Goal: Entertainment & Leisure: Consume media (video, audio)

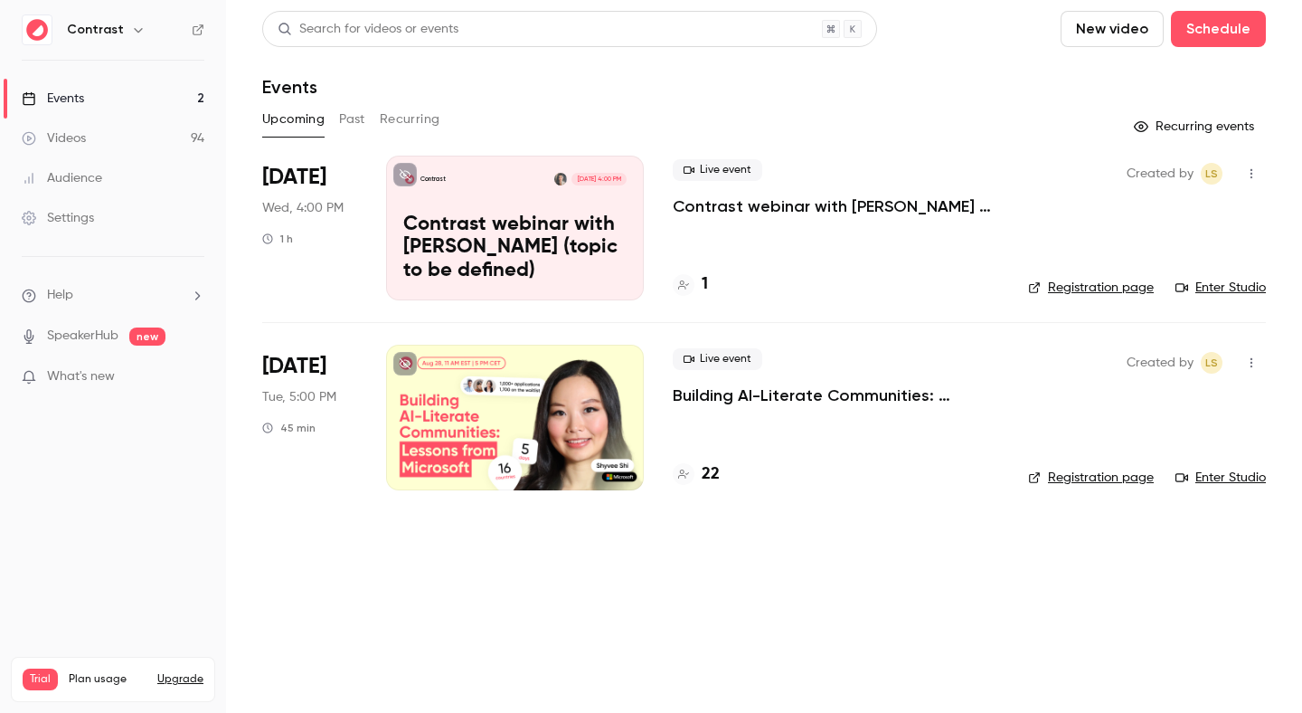
click at [131, 25] on icon "button" at bounding box center [138, 30] width 14 height 14
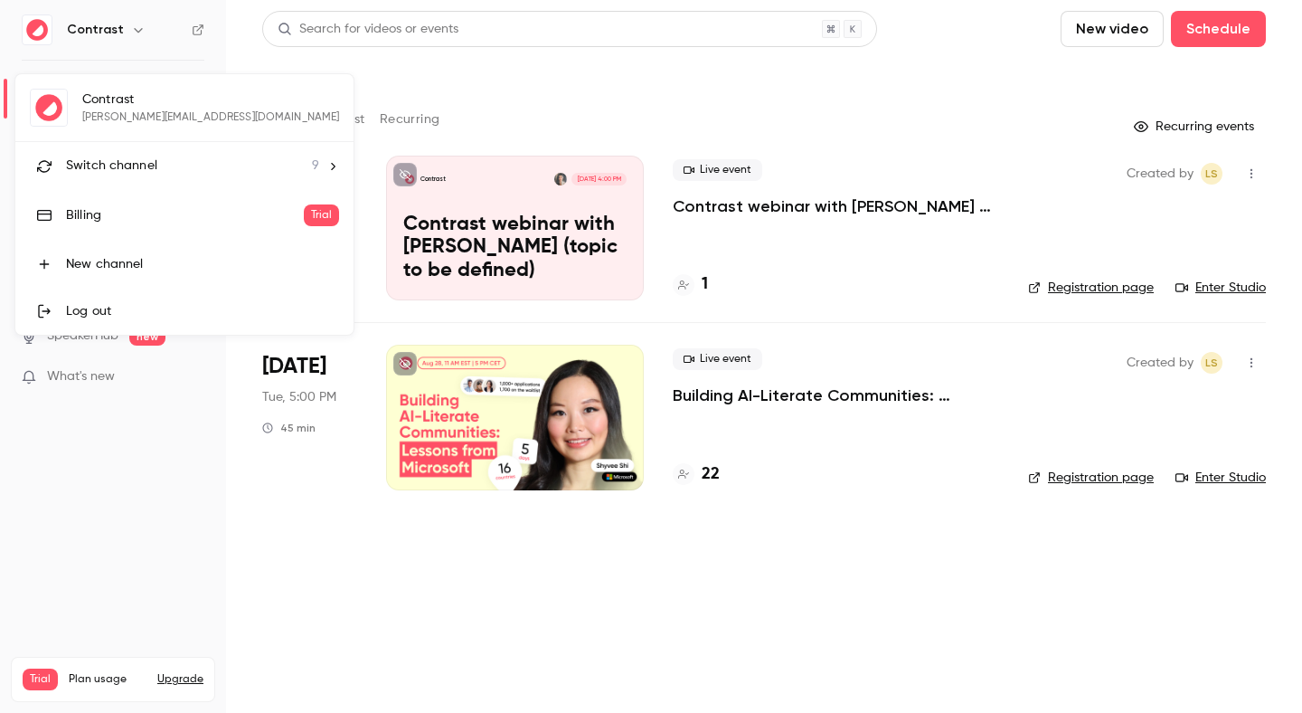
click at [212, 162] on div "Switch channel 9" at bounding box center [192, 165] width 253 height 19
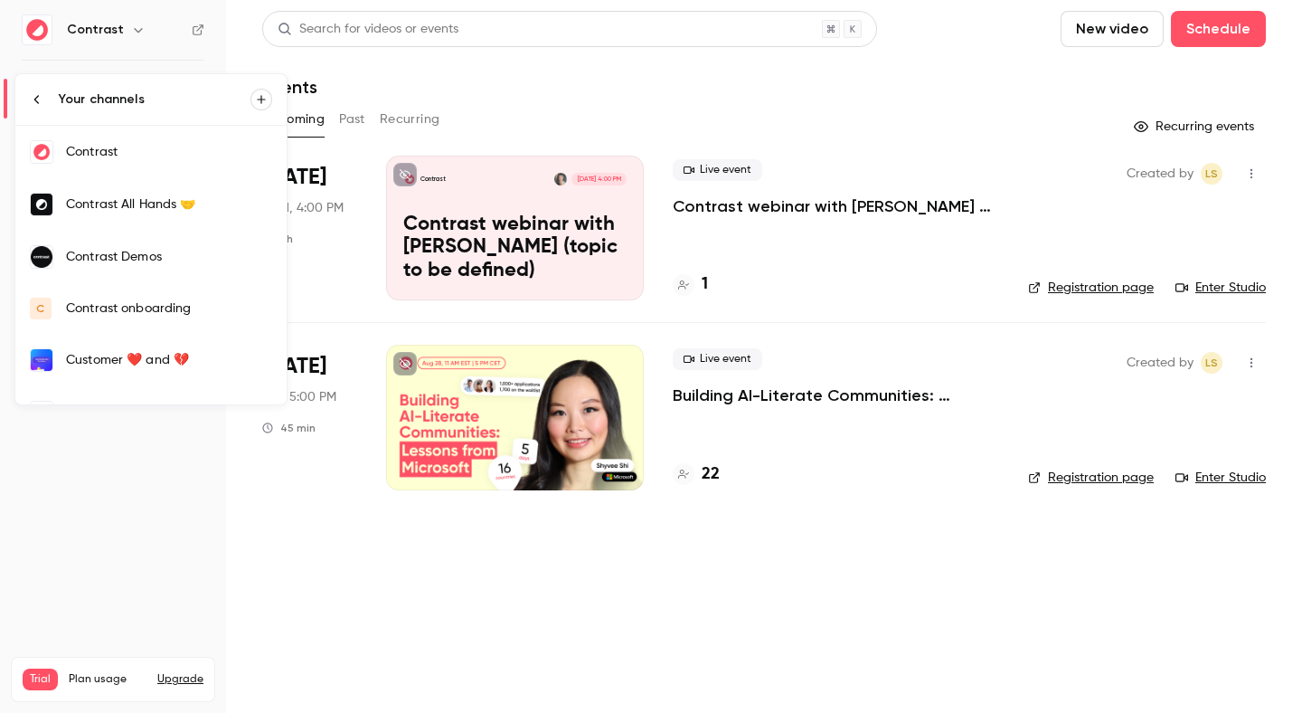
scroll to position [190, 0]
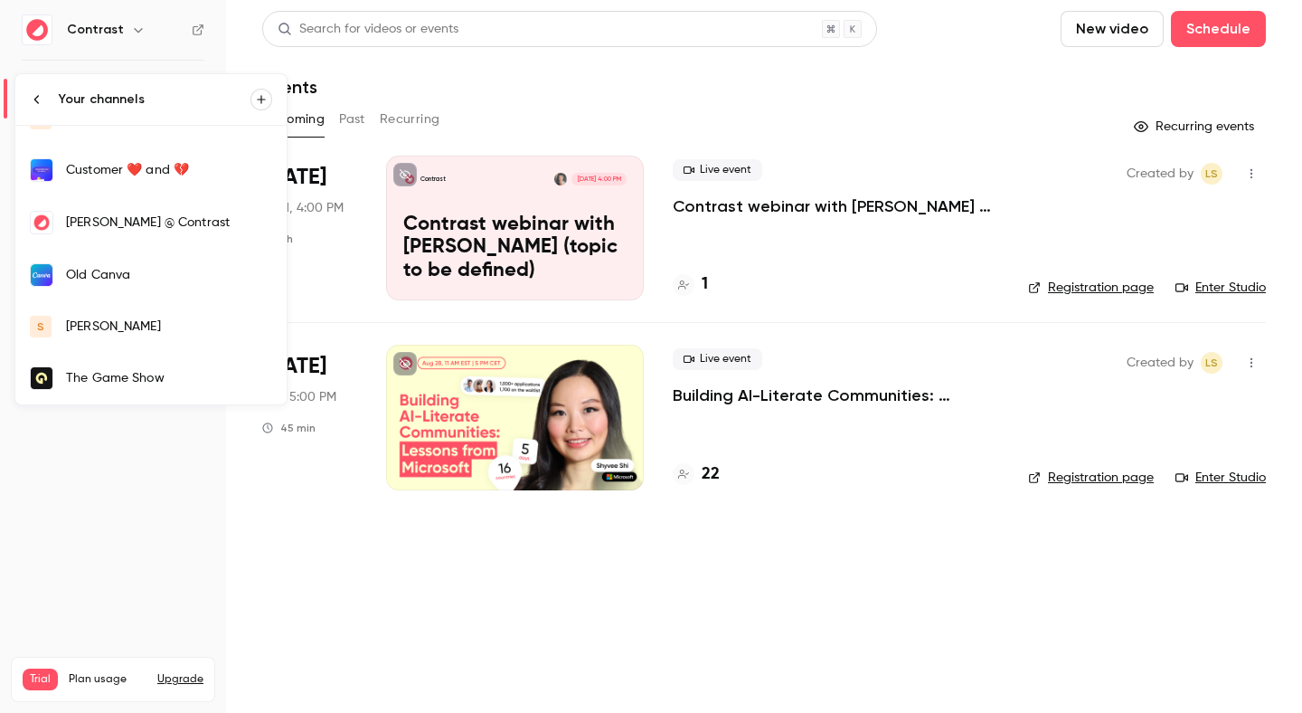
click at [173, 335] on div "[PERSON_NAME]" at bounding box center [169, 326] width 206 height 18
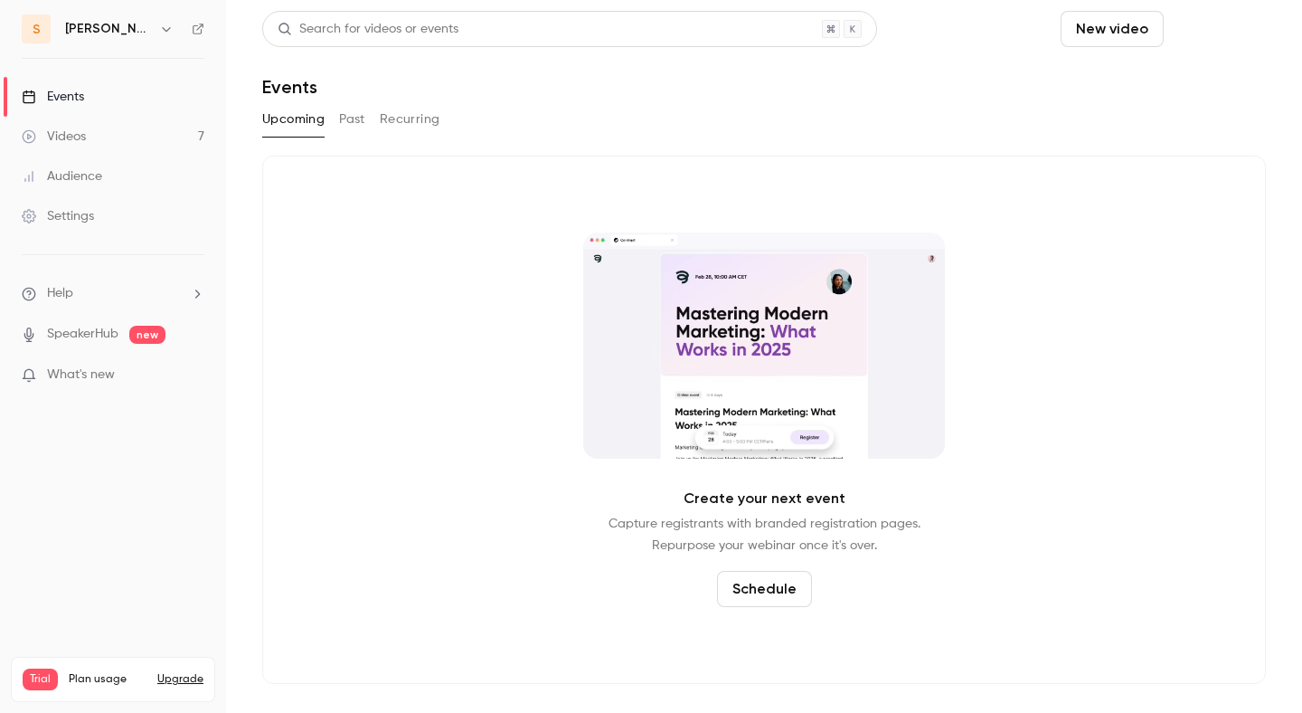
click at [1194, 19] on button "Schedule" at bounding box center [1218, 29] width 95 height 36
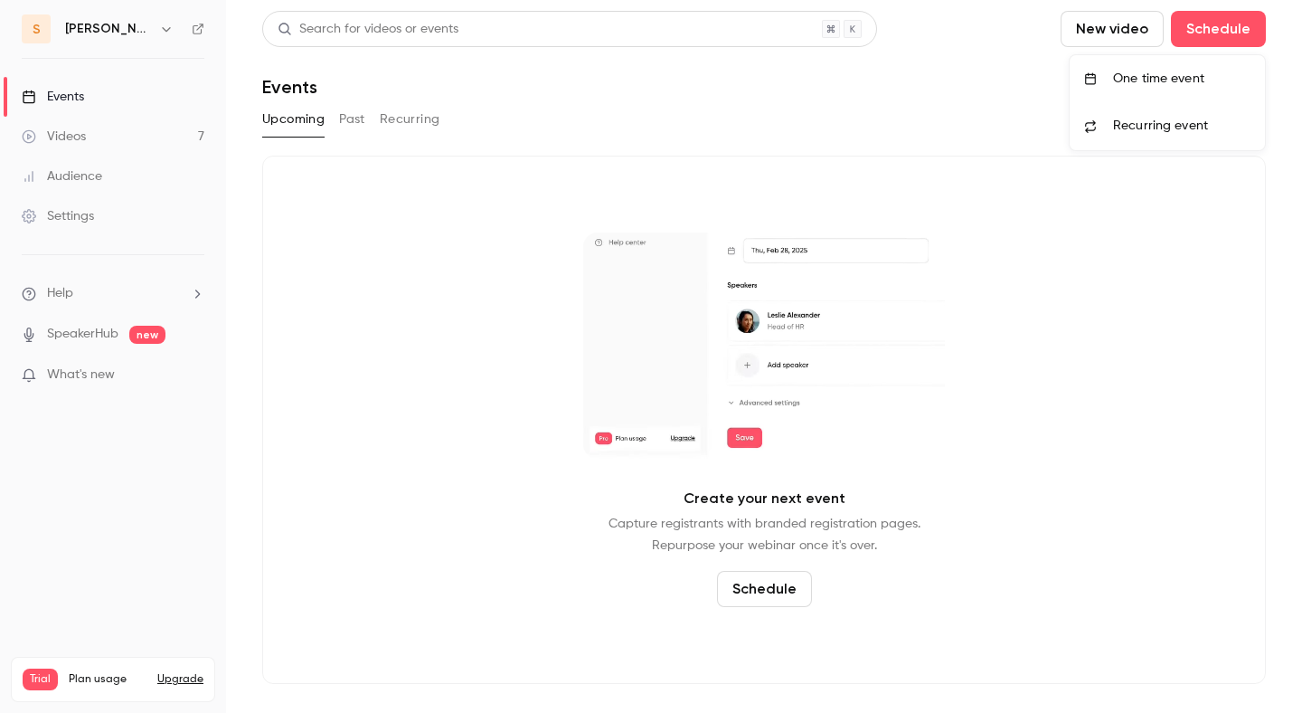
click at [1147, 79] on div "One time event" at bounding box center [1181, 79] width 137 height 18
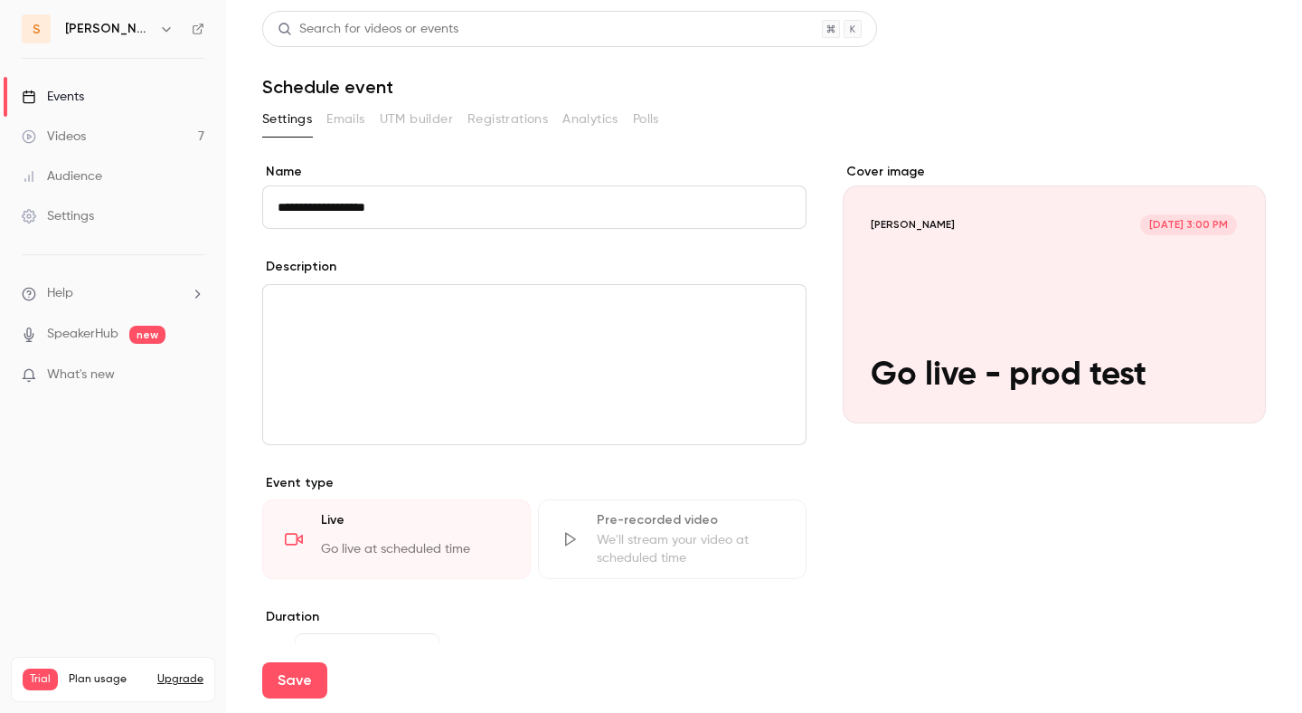
type input "**********"
click at [407, 216] on input "**********" at bounding box center [534, 206] width 544 height 43
click at [299, 683] on button "Save" at bounding box center [294, 680] width 65 height 36
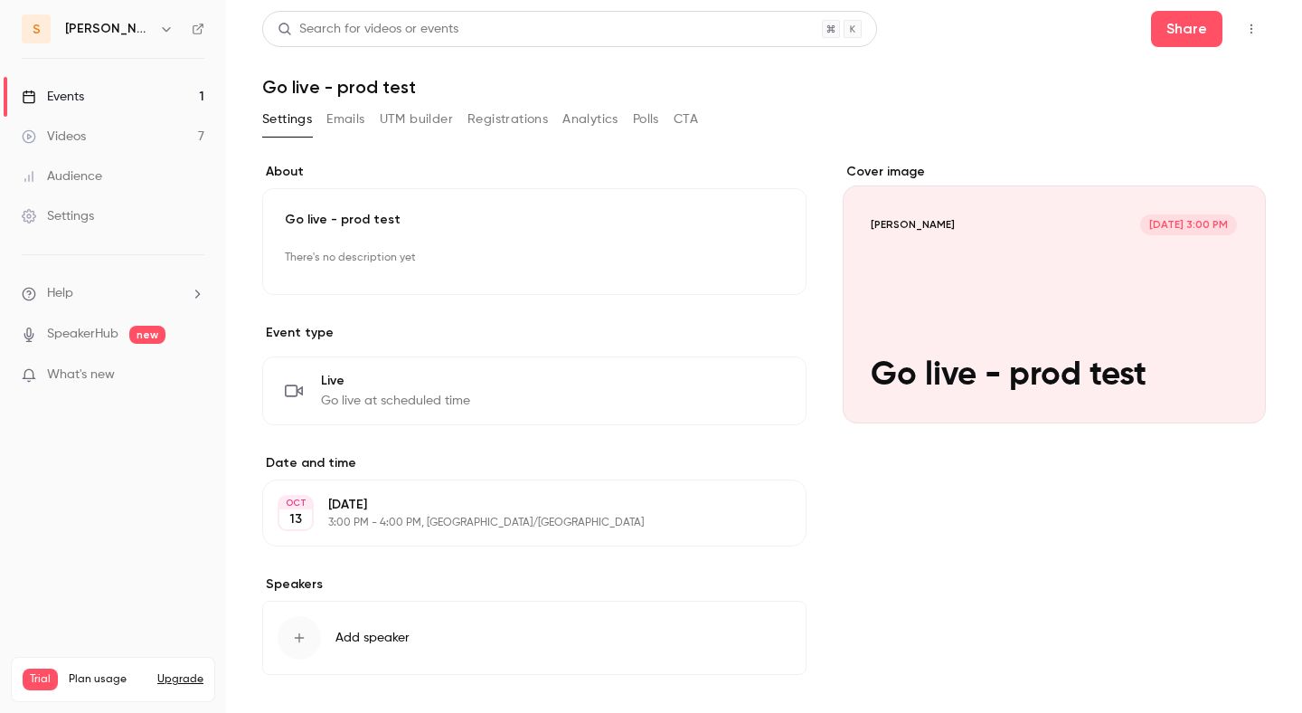
click at [1250, 32] on icon "button" at bounding box center [1251, 29] width 2 height 10
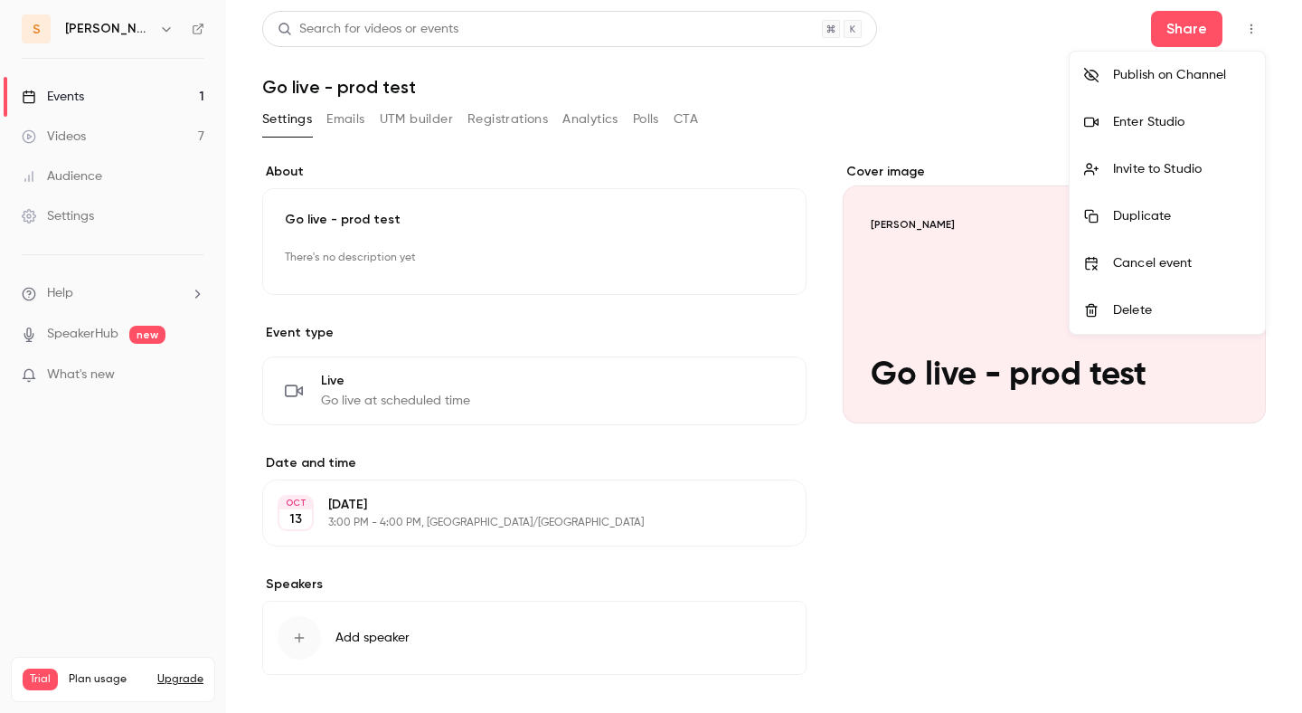
click at [1162, 115] on div "Enter Studio" at bounding box center [1181, 122] width 137 height 18
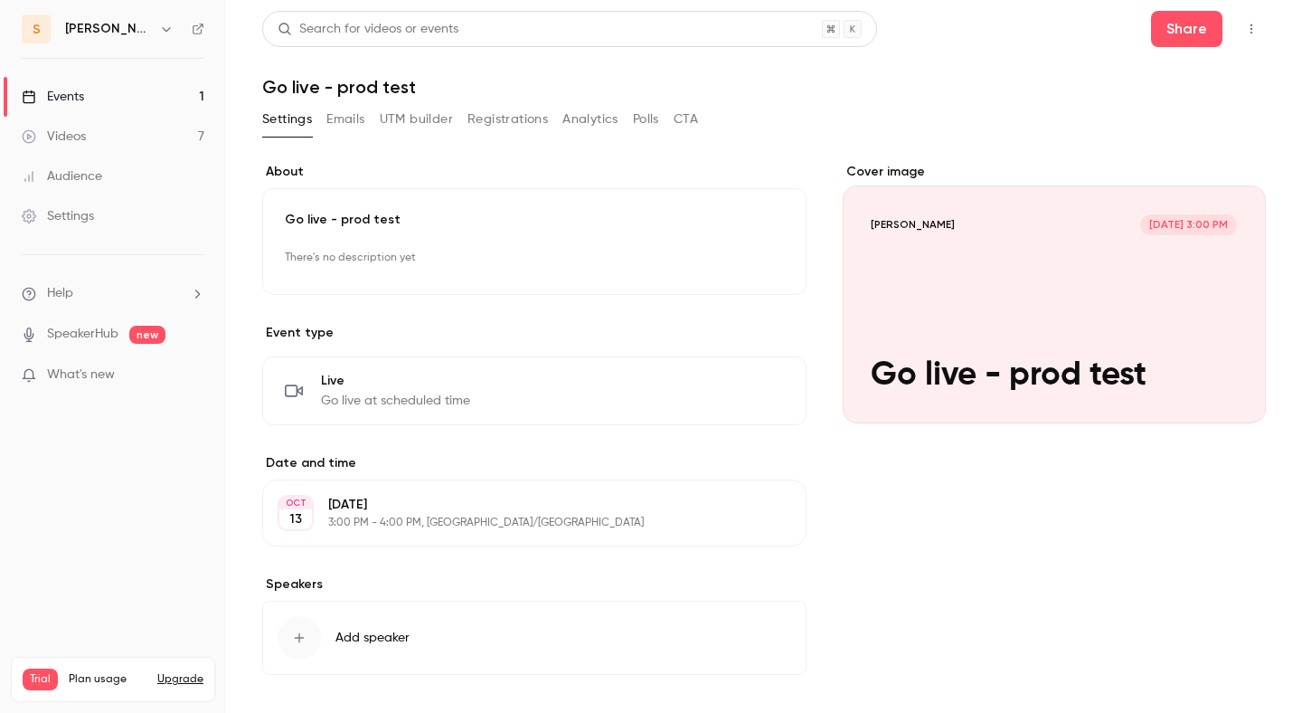
click at [1178, 48] on header "Search for videos or events Share Go live - prod test" at bounding box center [764, 54] width 1004 height 87
click at [1179, 41] on button "Share" at bounding box center [1186, 29] width 71 height 36
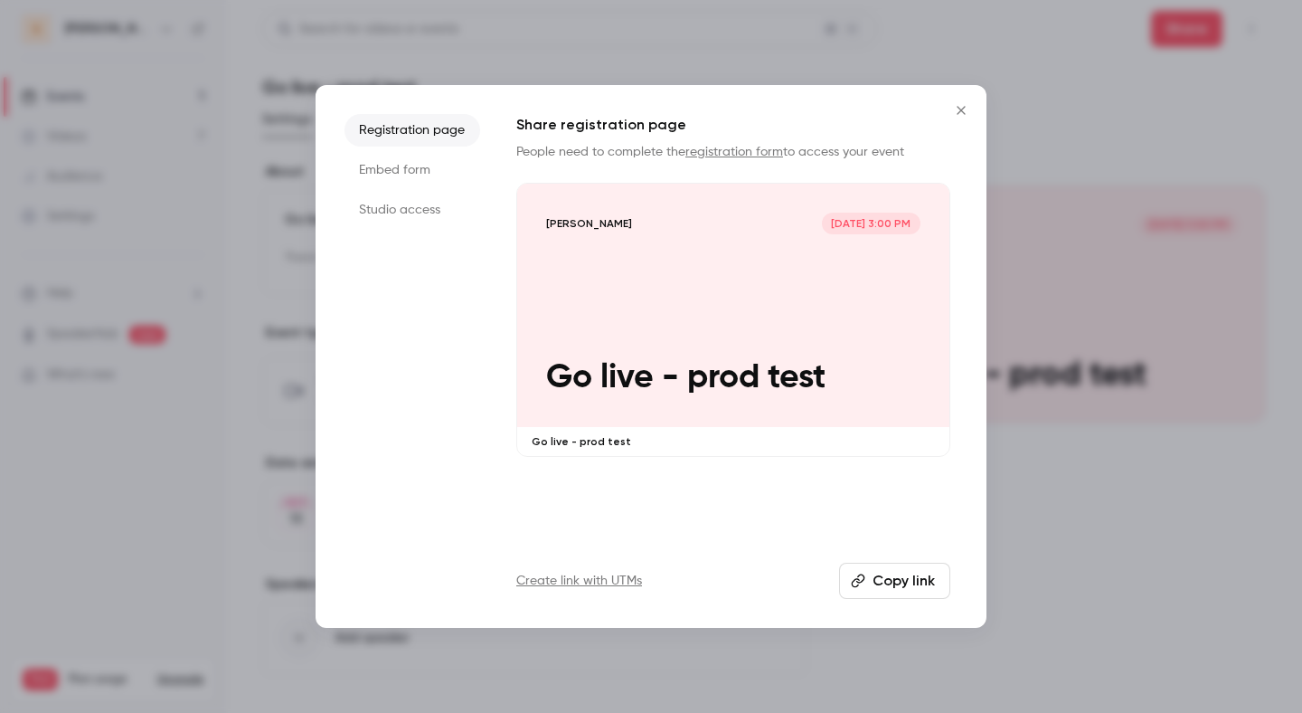
click at [884, 567] on button "Copy link" at bounding box center [894, 580] width 111 height 36
click at [1071, 262] on div at bounding box center [651, 356] width 1302 height 713
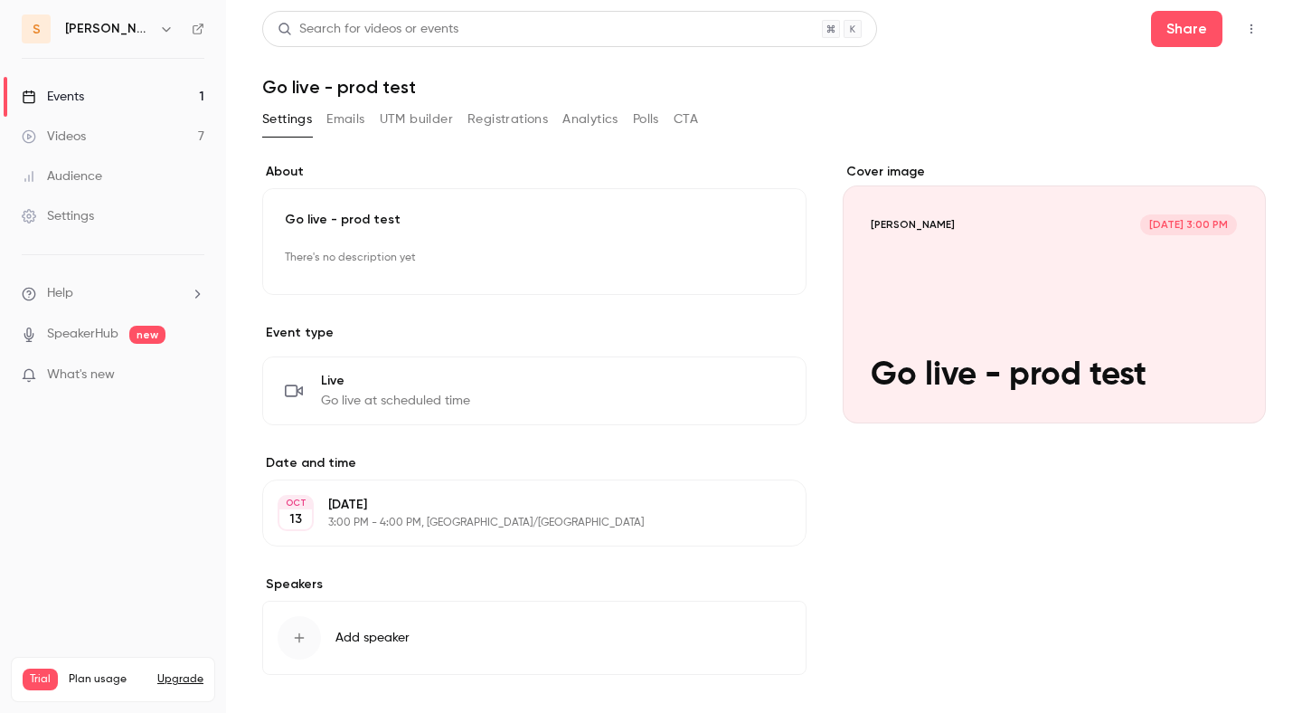
click at [1260, 47] on header "Search for videos or events Share Go live - prod test" at bounding box center [764, 54] width 1004 height 87
click at [1253, 24] on icon "button" at bounding box center [1251, 29] width 14 height 13
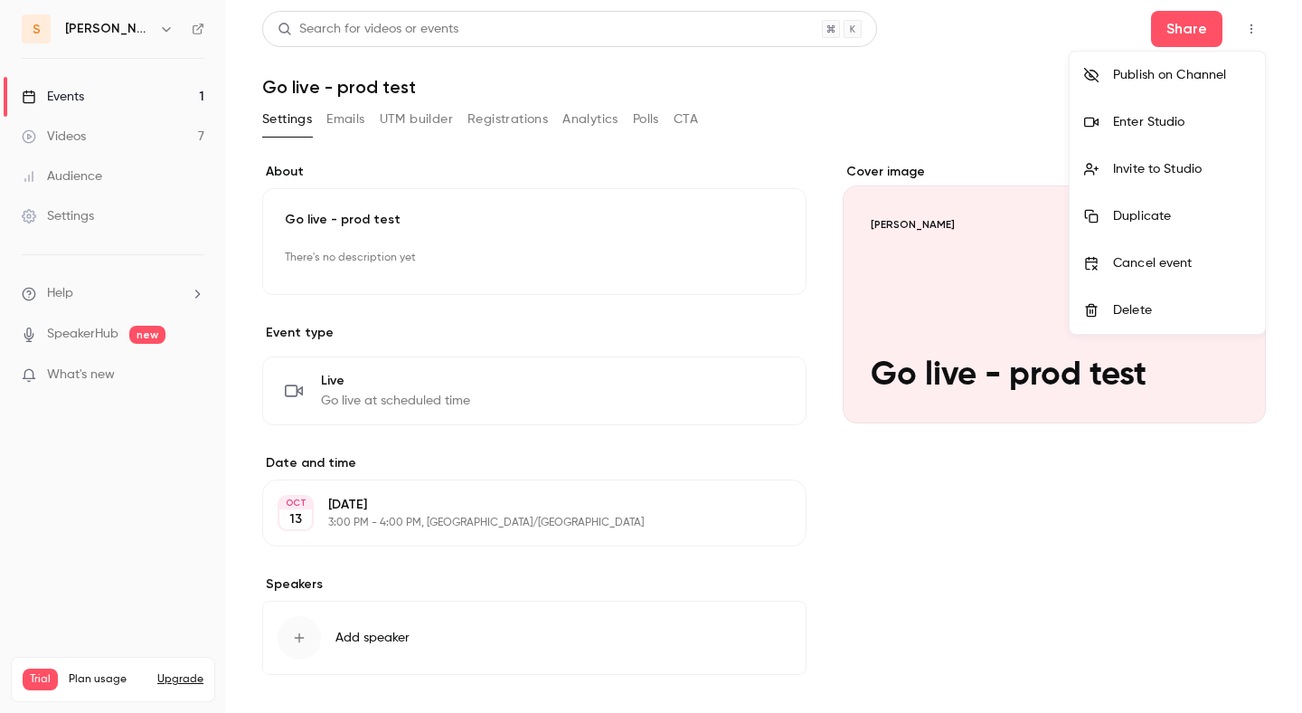
click at [1113, 304] on div "Delete" at bounding box center [1181, 310] width 137 height 18
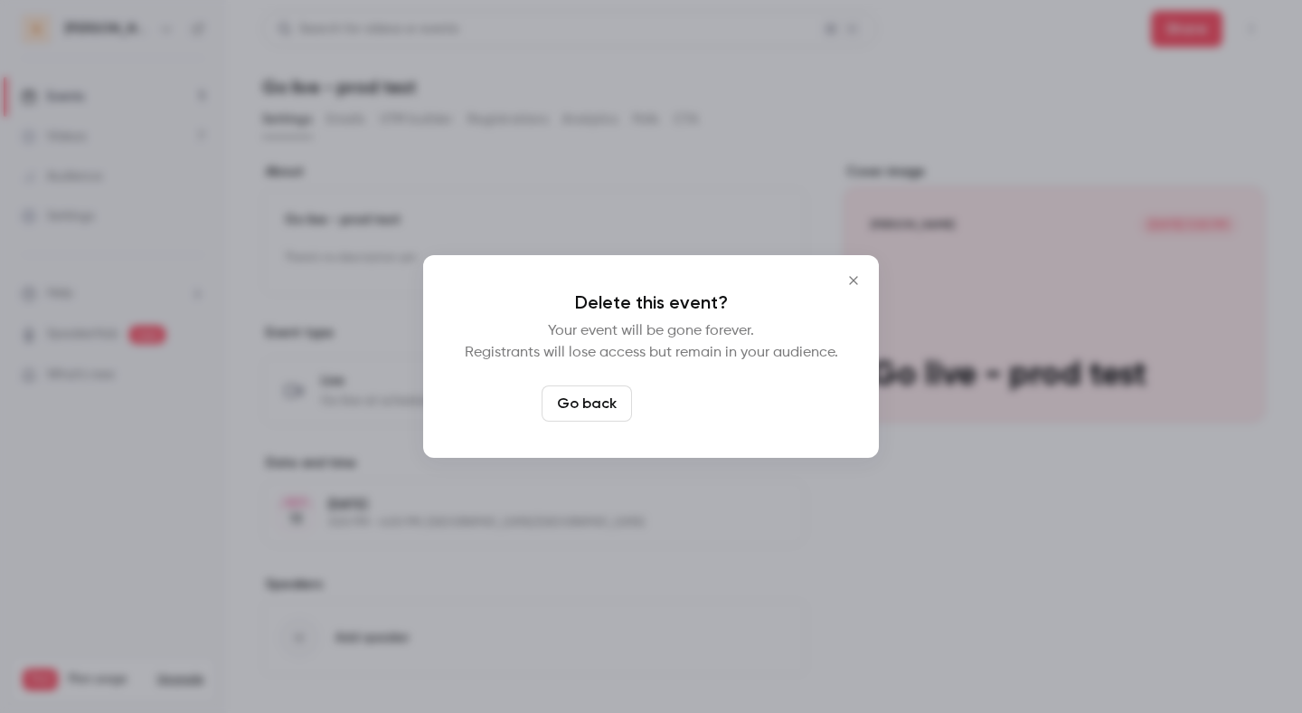
click at [731, 393] on button "Delete event" at bounding box center [699, 403] width 121 height 36
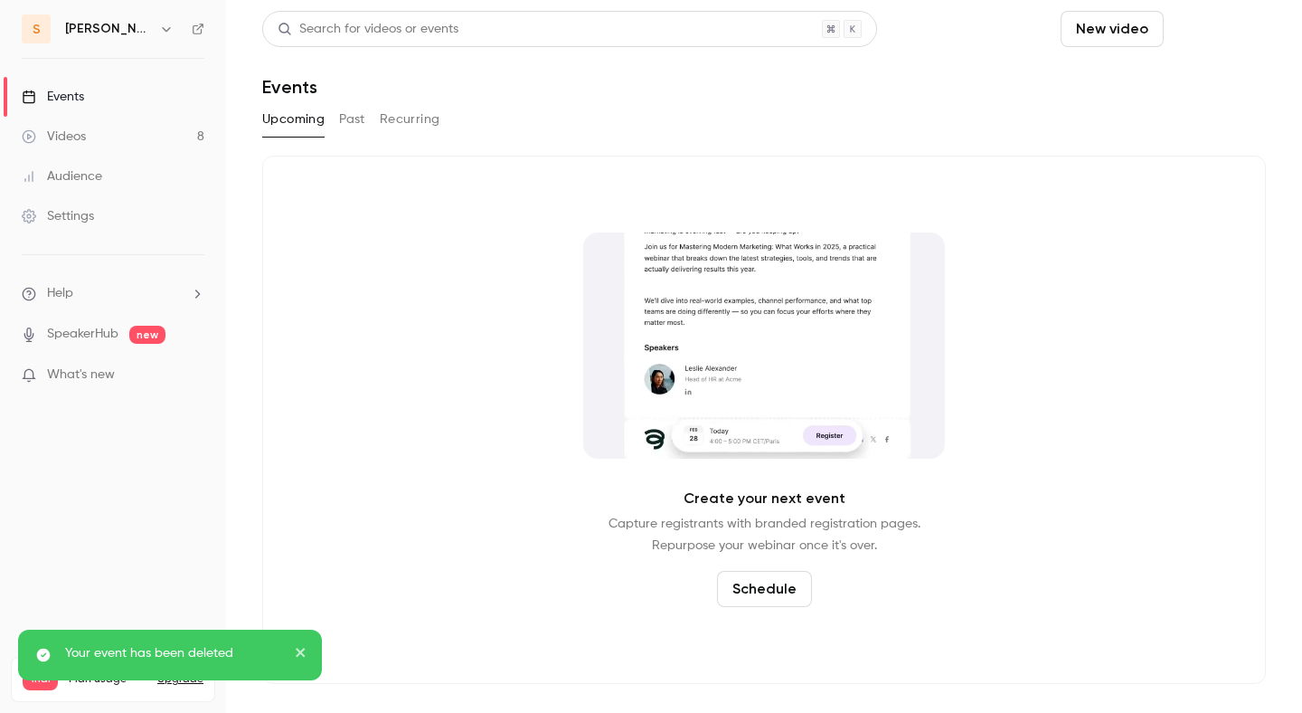
click at [1217, 23] on button "Schedule" at bounding box center [1218, 29] width 95 height 36
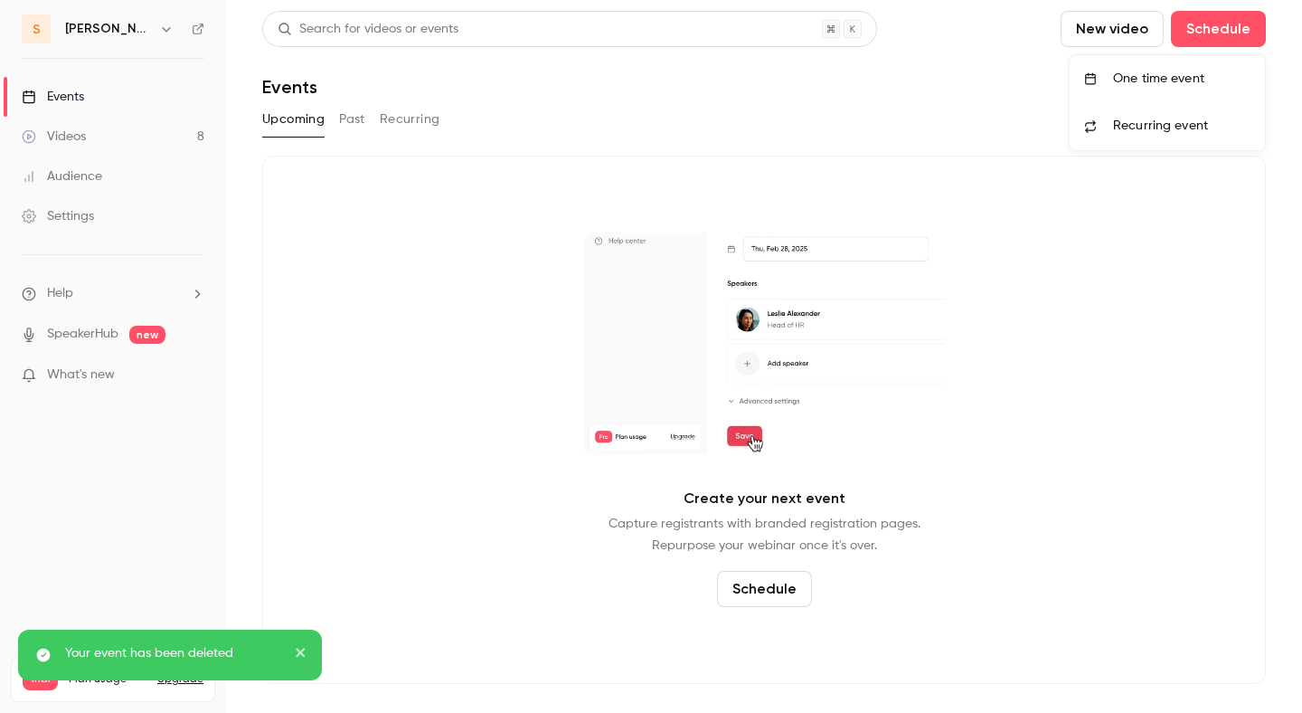
click at [1157, 71] on div "One time event" at bounding box center [1181, 79] width 137 height 18
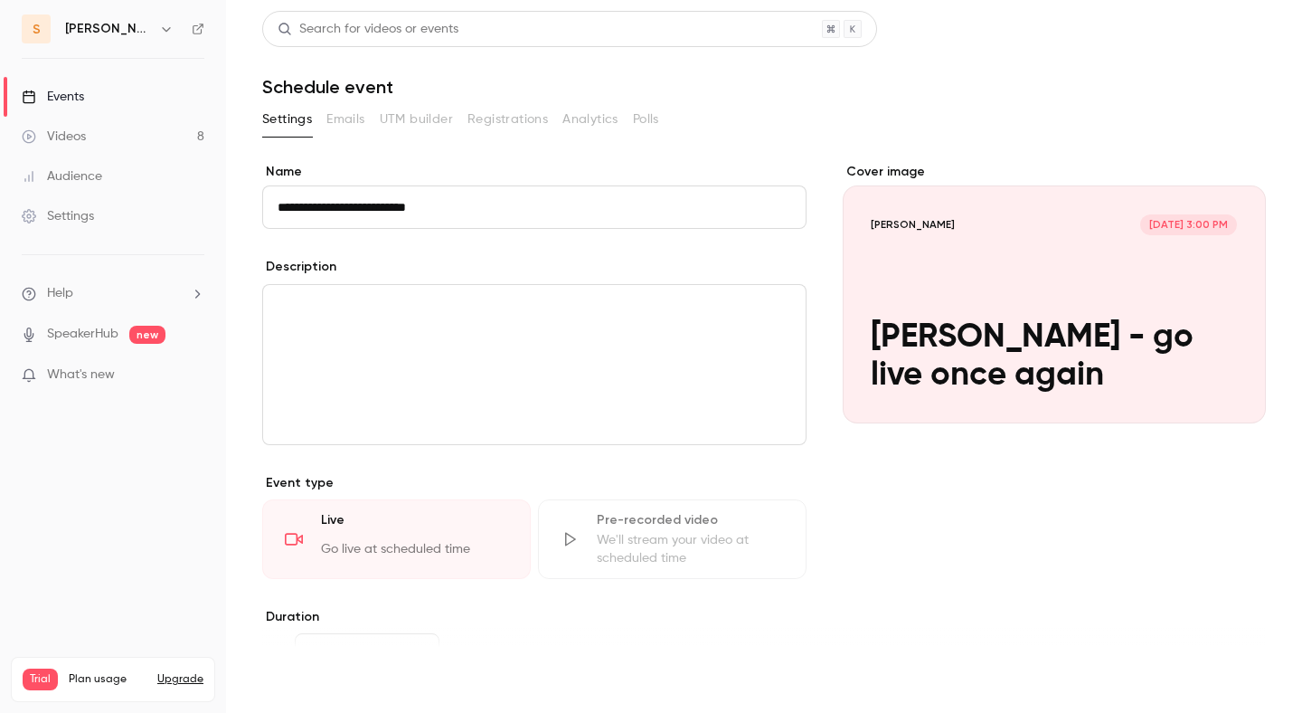
type input "**********"
click at [307, 675] on button "Save" at bounding box center [294, 680] width 65 height 36
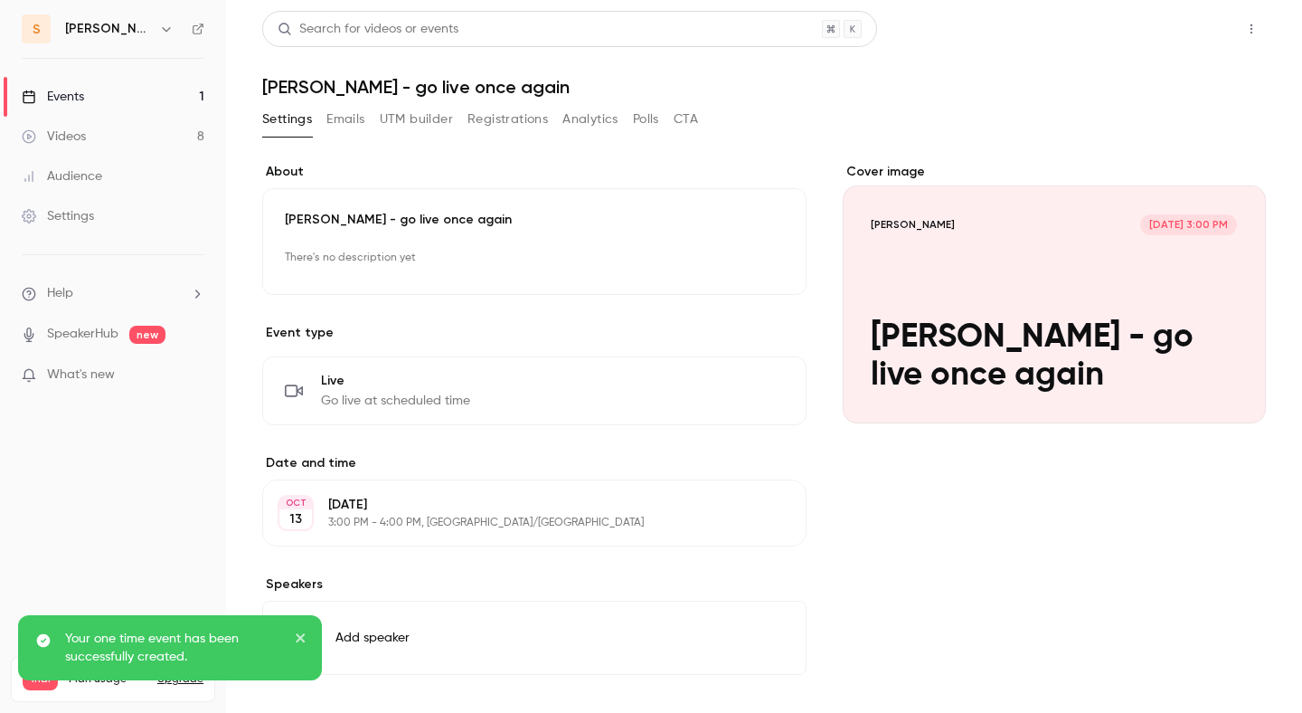
click at [1209, 29] on button "Share" at bounding box center [1186, 29] width 71 height 36
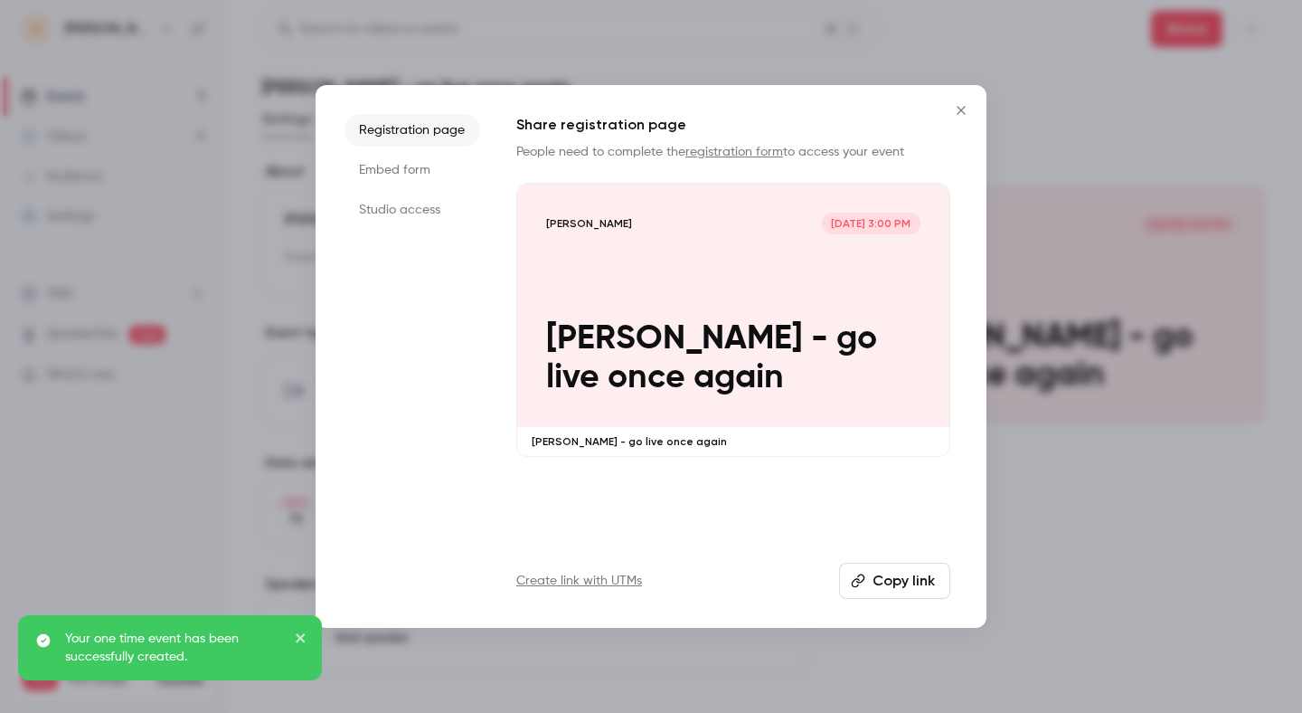
click at [878, 606] on div "Registration page Embed form Studio access Share registration page People need …" at bounding box center [651, 356] width 671 height 543
click at [878, 595] on button "Copy link" at bounding box center [894, 580] width 111 height 36
click at [994, 59] on div at bounding box center [651, 356] width 1302 height 713
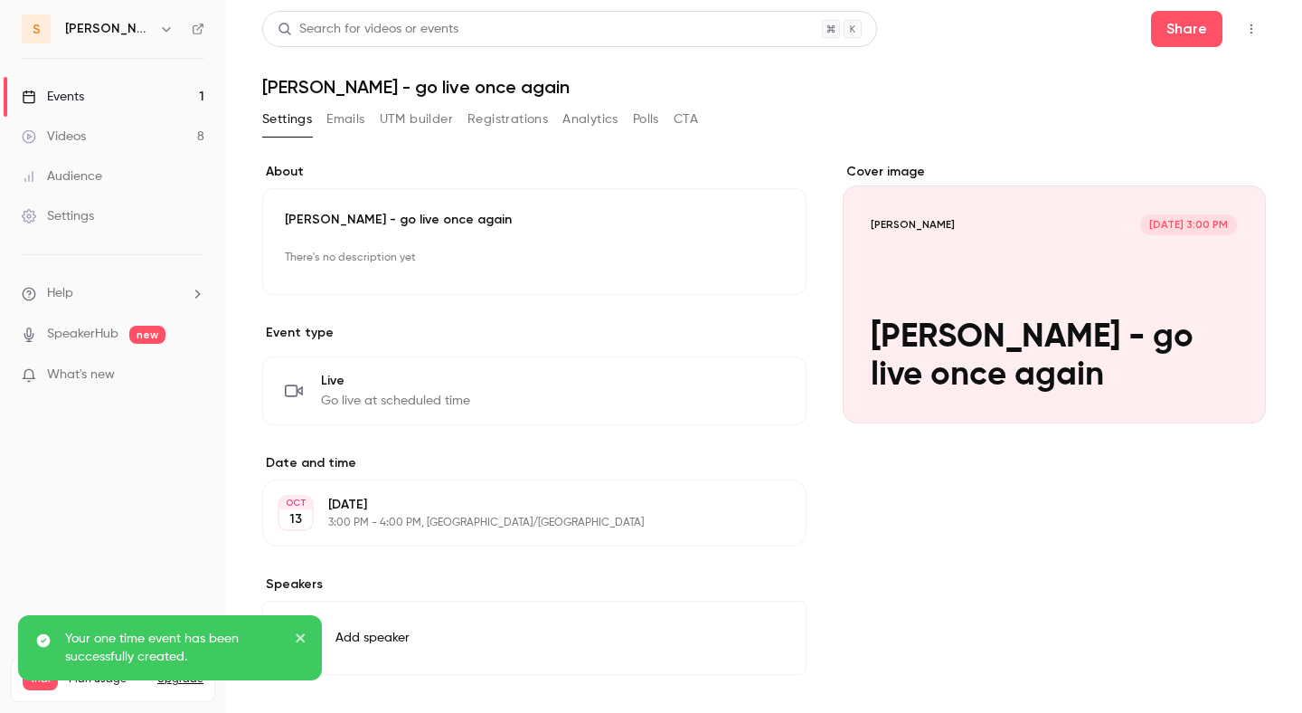
click at [1237, 26] on button "button" at bounding box center [1251, 28] width 29 height 29
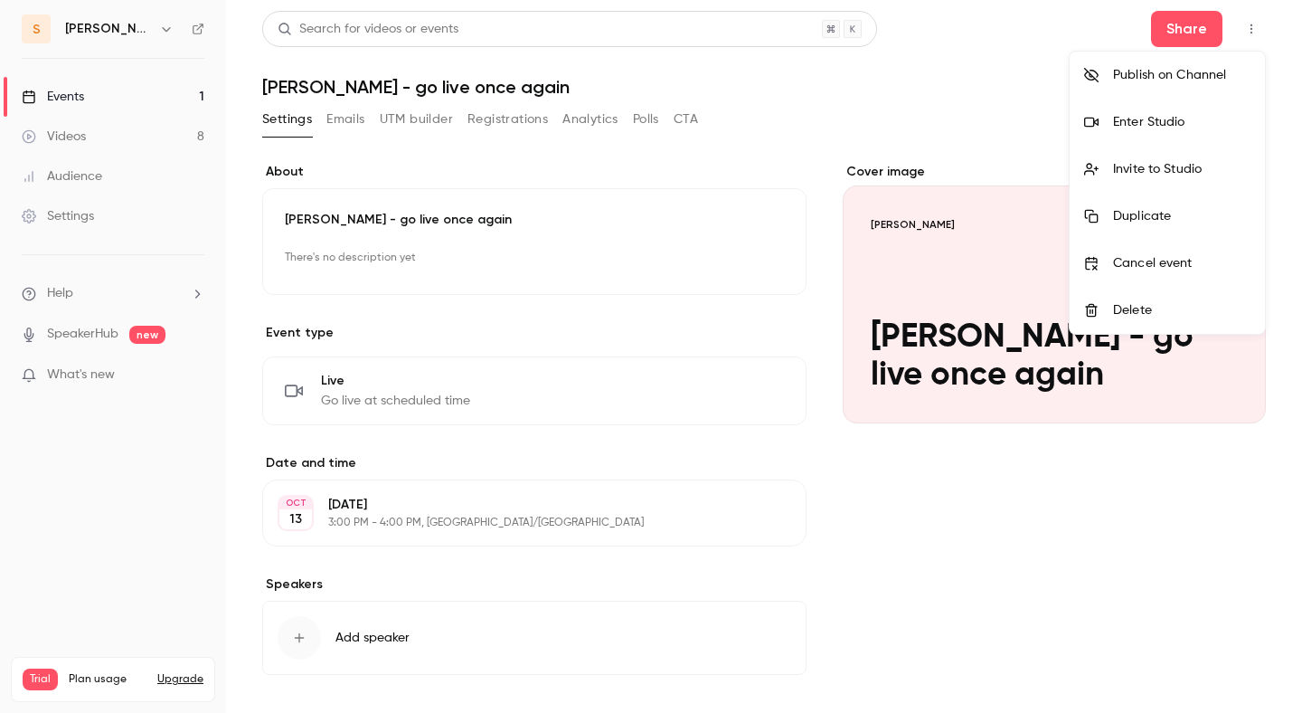
click at [1166, 126] on div "Enter Studio" at bounding box center [1181, 122] width 137 height 18
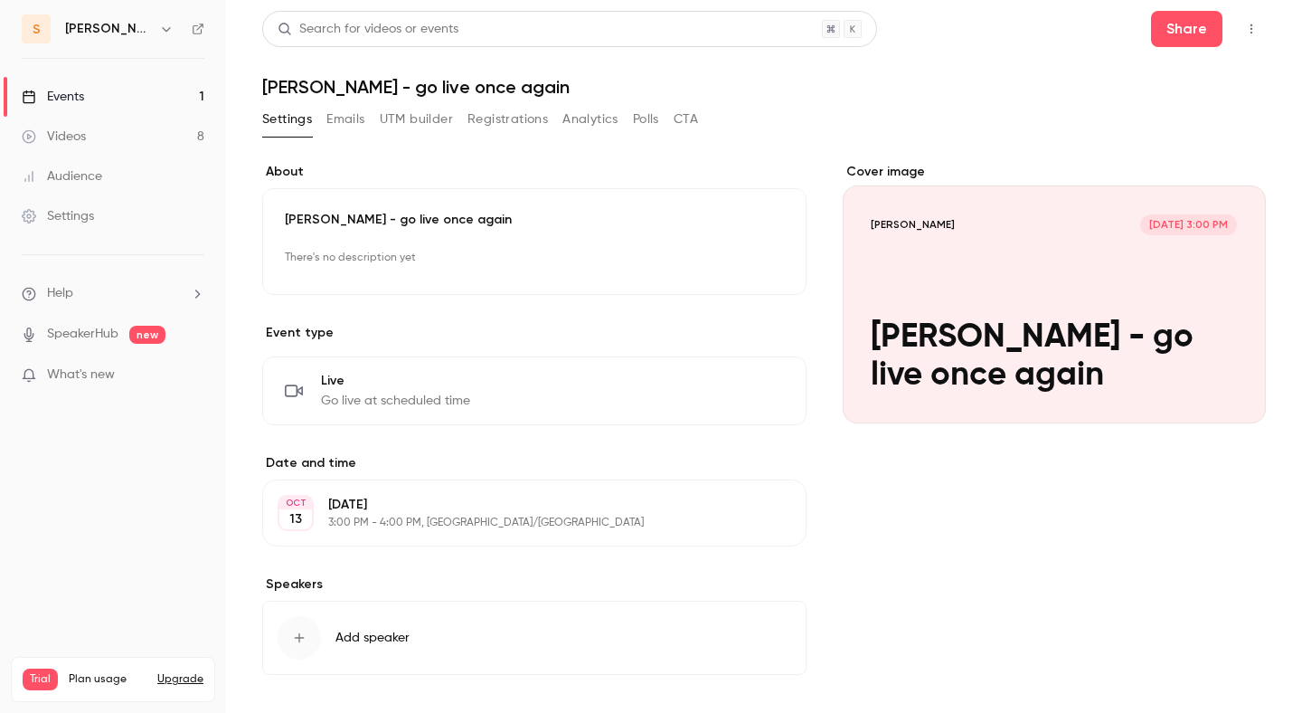
click at [162, 146] on link "Videos 8" at bounding box center [113, 137] width 226 height 40
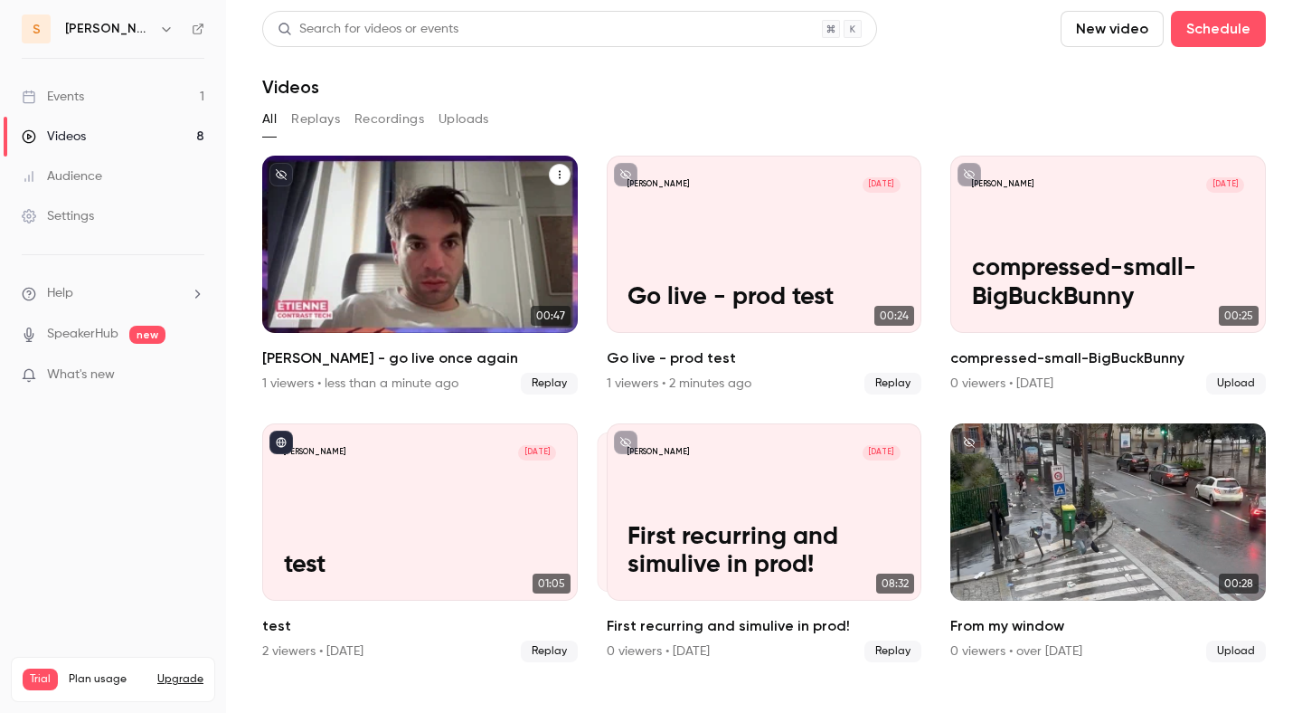
click at [401, 239] on div "[PERSON_NAME] [DATE] [PERSON_NAME] - go live once again" at bounding box center [420, 244] width 316 height 177
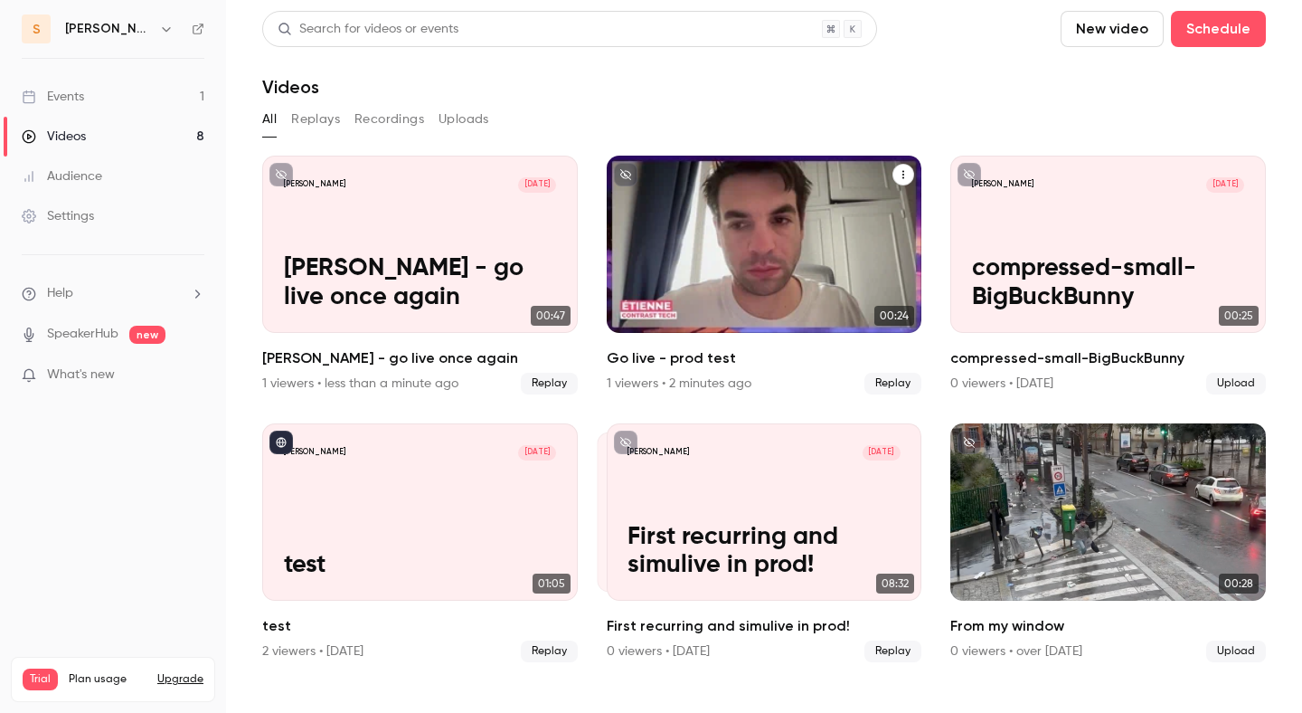
click at [770, 229] on div "[PERSON_NAME] [DATE] Go live - prod test" at bounding box center [765, 244] width 316 height 177
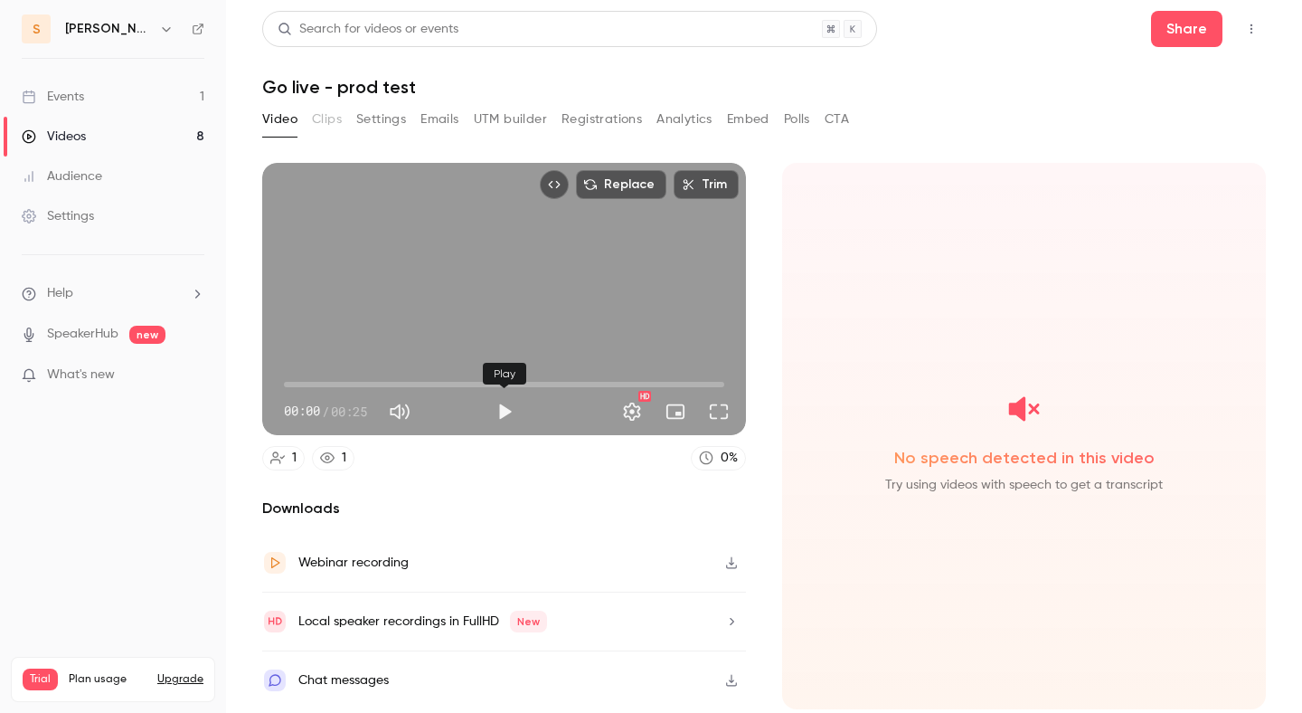
click at [498, 409] on button "Play" at bounding box center [504, 411] width 36 height 36
click at [470, 382] on span "00:00" at bounding box center [504, 384] width 440 height 29
click at [500, 408] on button "Pause" at bounding box center [504, 411] width 36 height 36
type input "****"
